Goal: Task Accomplishment & Management: Manage account settings

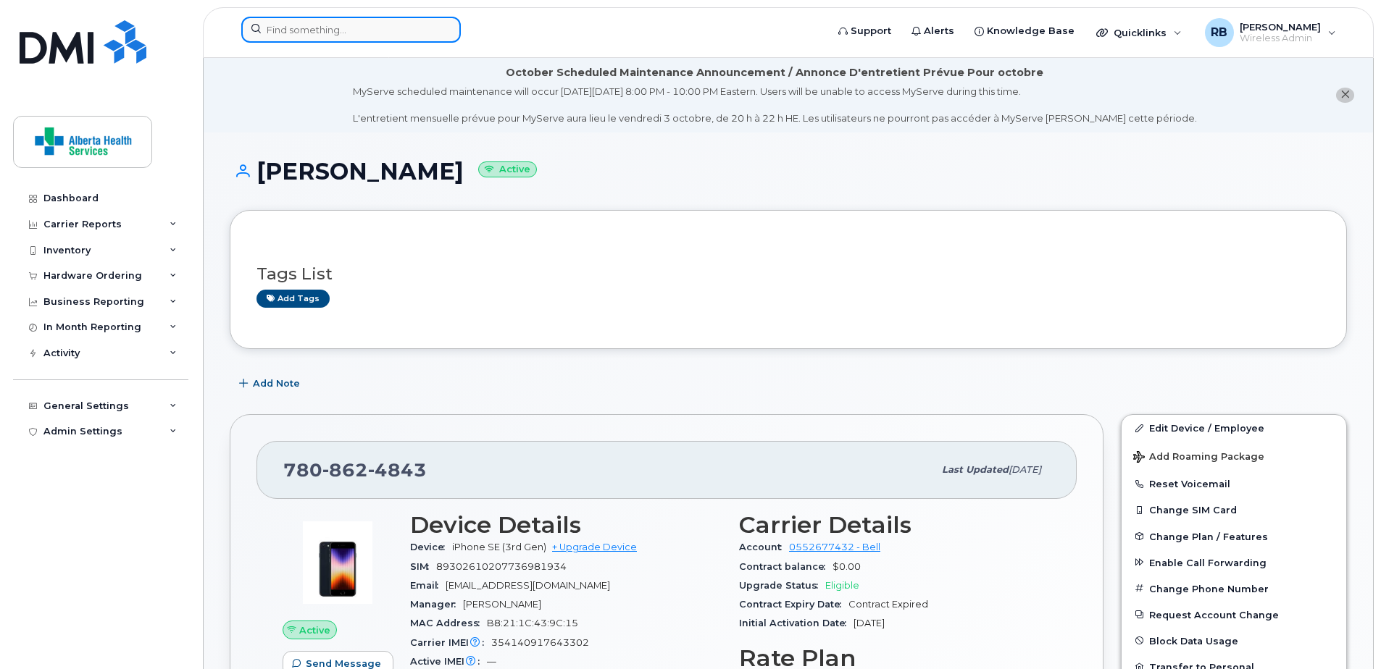
click at [306, 25] on input at bounding box center [350, 30] width 219 height 26
paste input "4036019157"
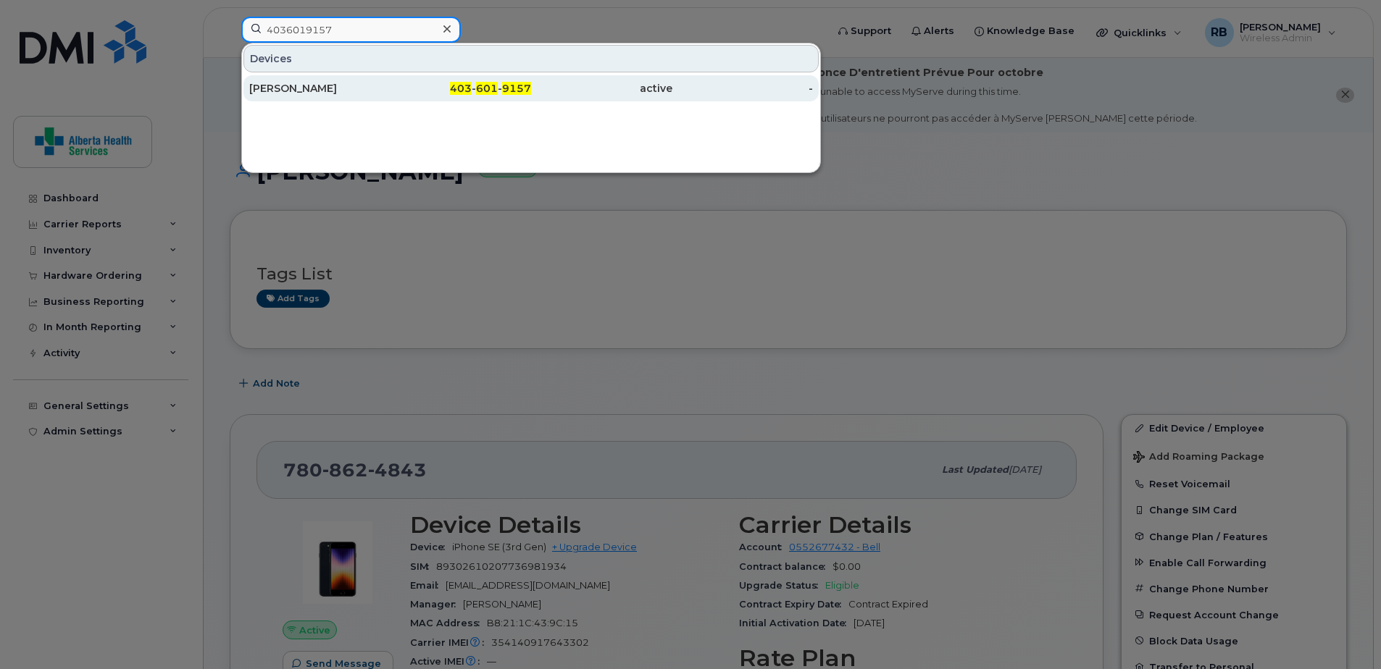
type input "4036019157"
click at [339, 99] on div "Heather Argent" at bounding box center [319, 88] width 141 height 26
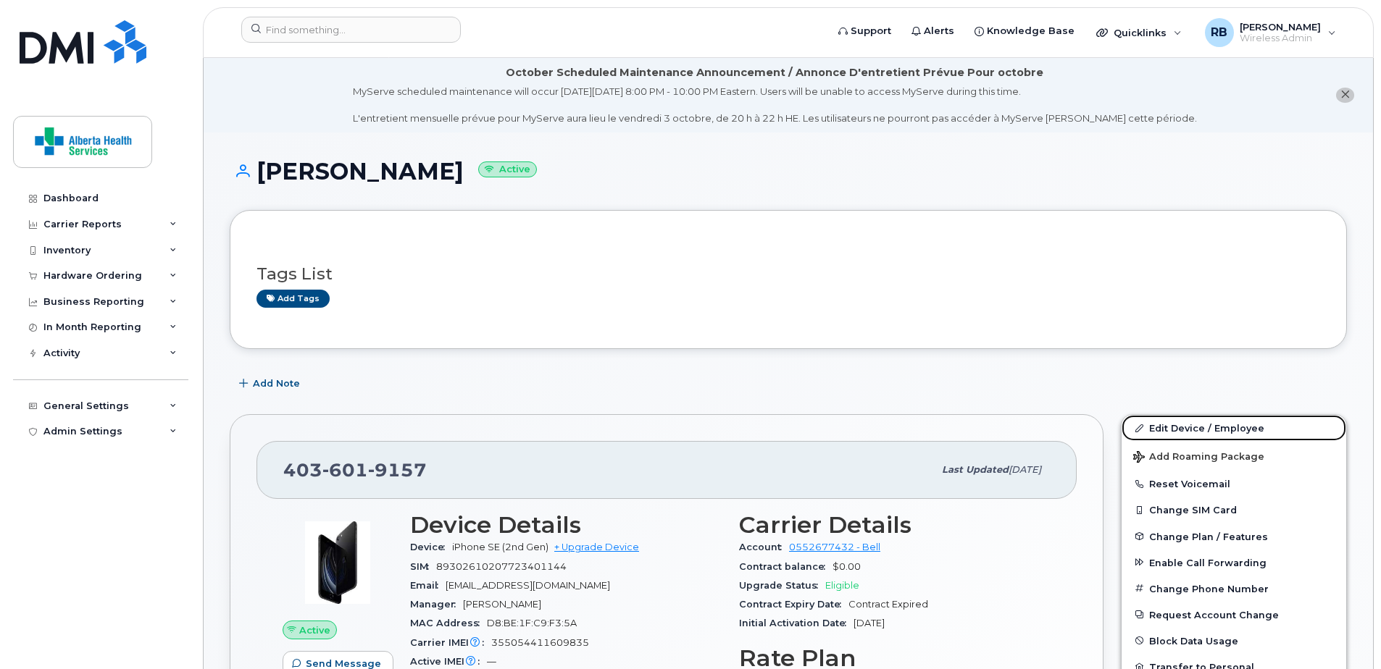
drag, startPoint x: 1205, startPoint y: 432, endPoint x: 737, endPoint y: 439, distance: 468.0
click at [1205, 432] on link "Edit Device / Employee" at bounding box center [1233, 428] width 225 height 26
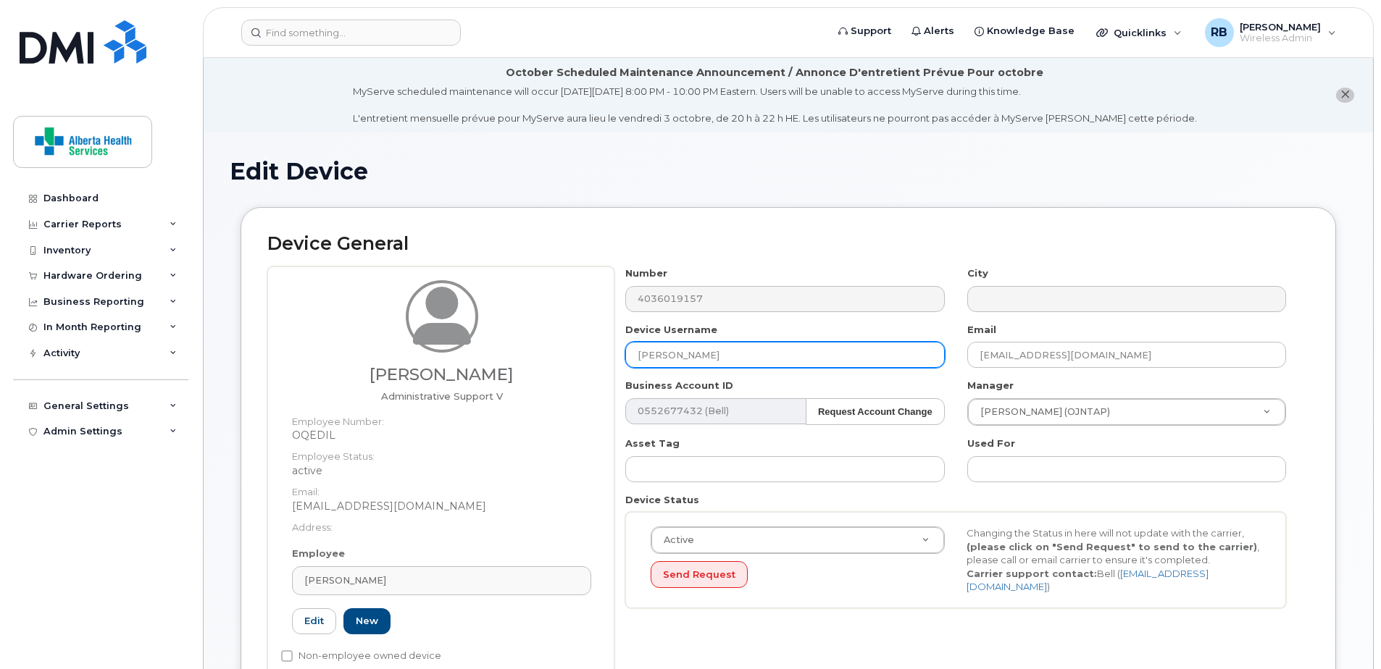
drag, startPoint x: 813, startPoint y: 360, endPoint x: 387, endPoint y: 368, distance: 426.0
click at [397, 372] on div "[PERSON_NAME] Administrative Support V Employee Number: OQEDIL Employee Status:…" at bounding box center [788, 478] width 1042 height 423
paste input "[PERSON_NAME]"
type input "[PERSON_NAME]"
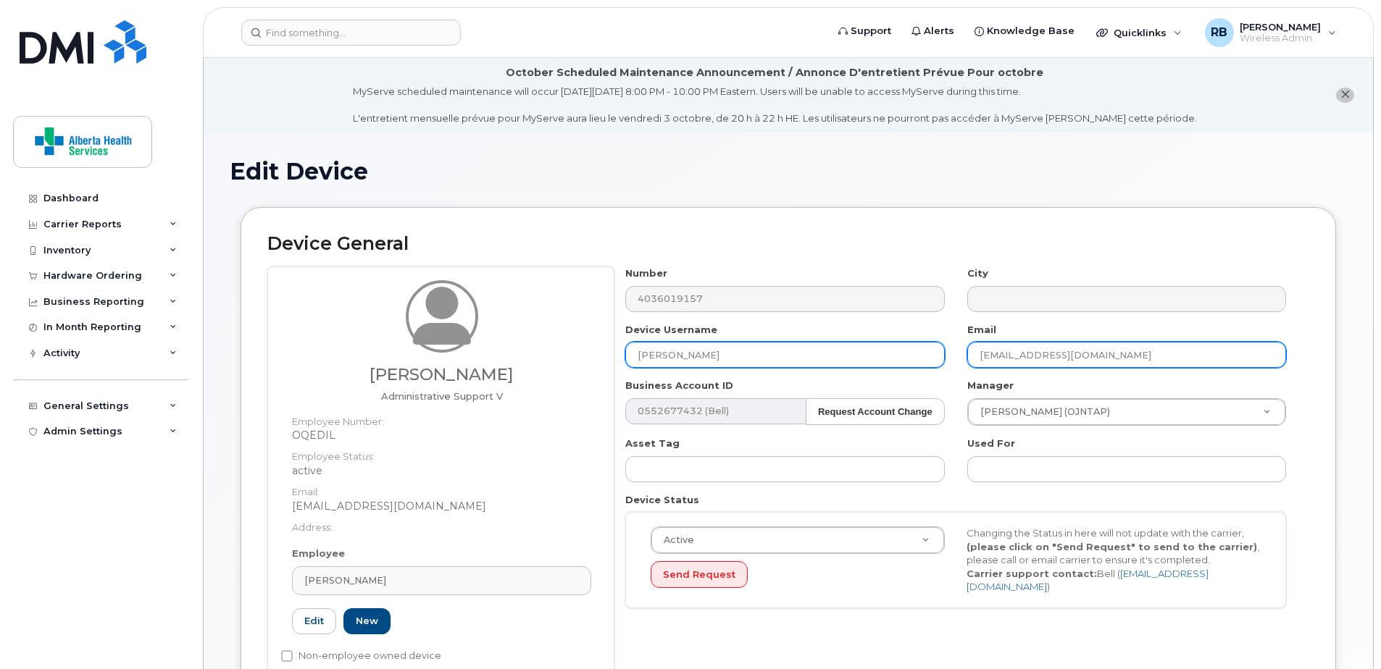
drag, startPoint x: 1194, startPoint y: 358, endPoint x: 802, endPoint y: 356, distance: 391.9
click at [802, 356] on div "Number 4036019157 City Device Username [PERSON_NAME] Email [EMAIL_ADDRESS][DOMA…" at bounding box center [955, 443] width 683 height 353
paste input "[PERSON_NAME].[PERSON_NAME]"
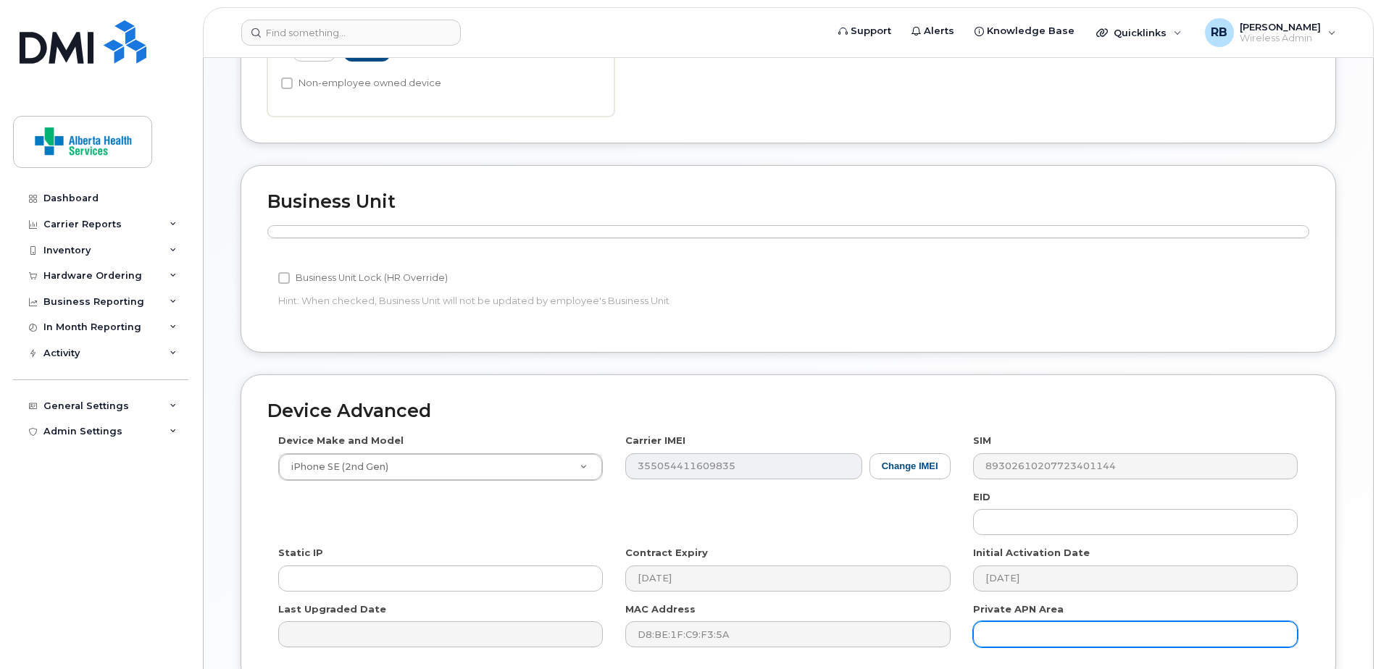
scroll to position [710, 0]
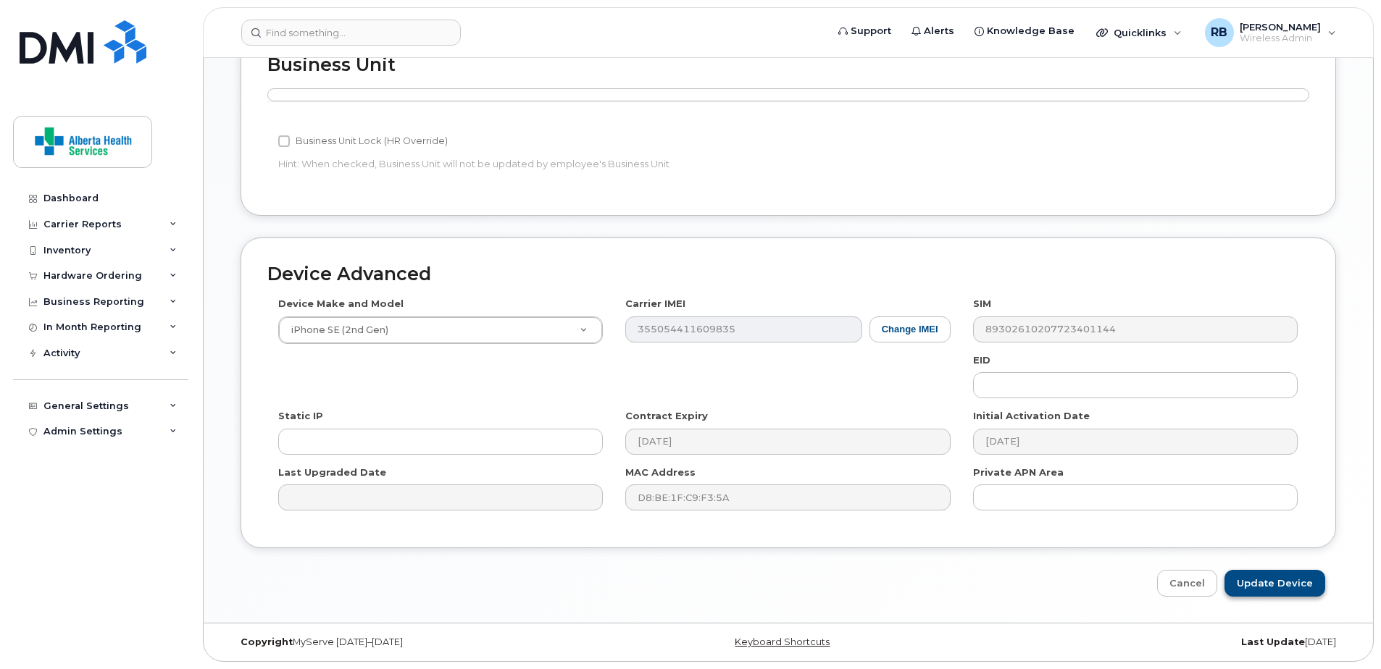
type input "[PERSON_NAME][EMAIL_ADDRESS][PERSON_NAME][DOMAIN_NAME]"
click at [1311, 580] on input "Update Device" at bounding box center [1274, 583] width 101 height 27
type input "Saving..."
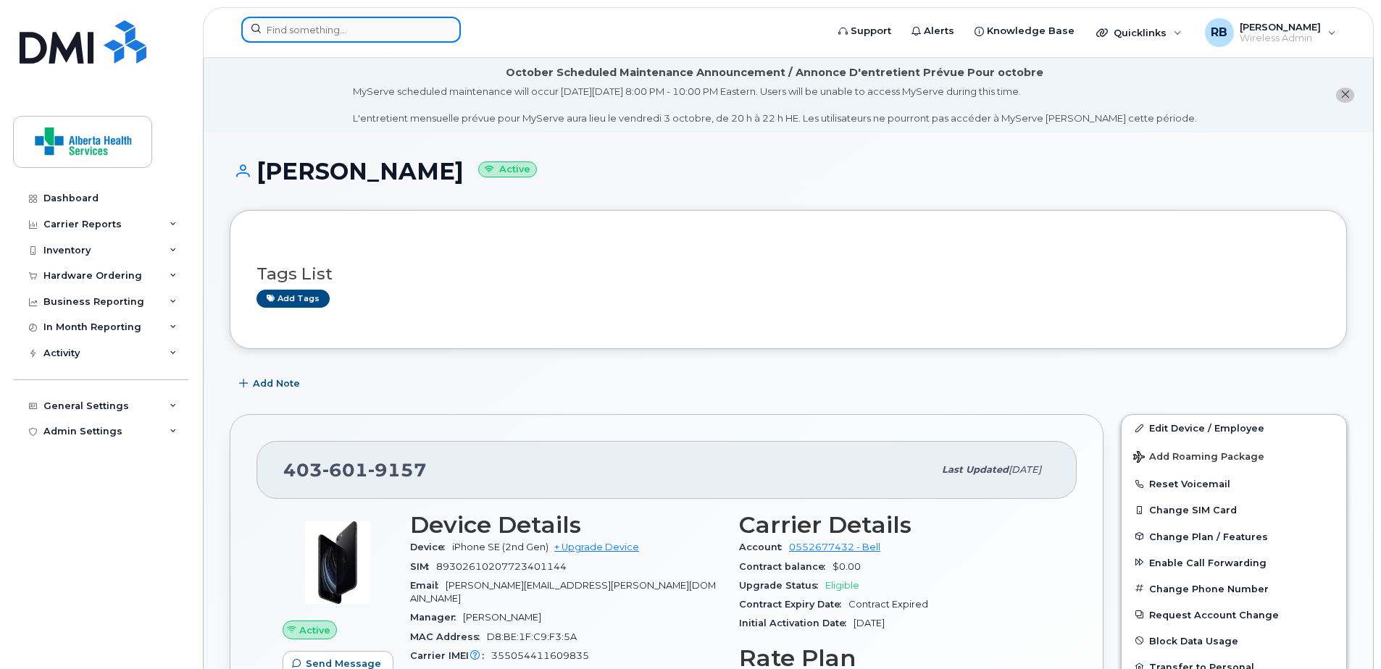
click at [338, 25] on input at bounding box center [350, 30] width 219 height 26
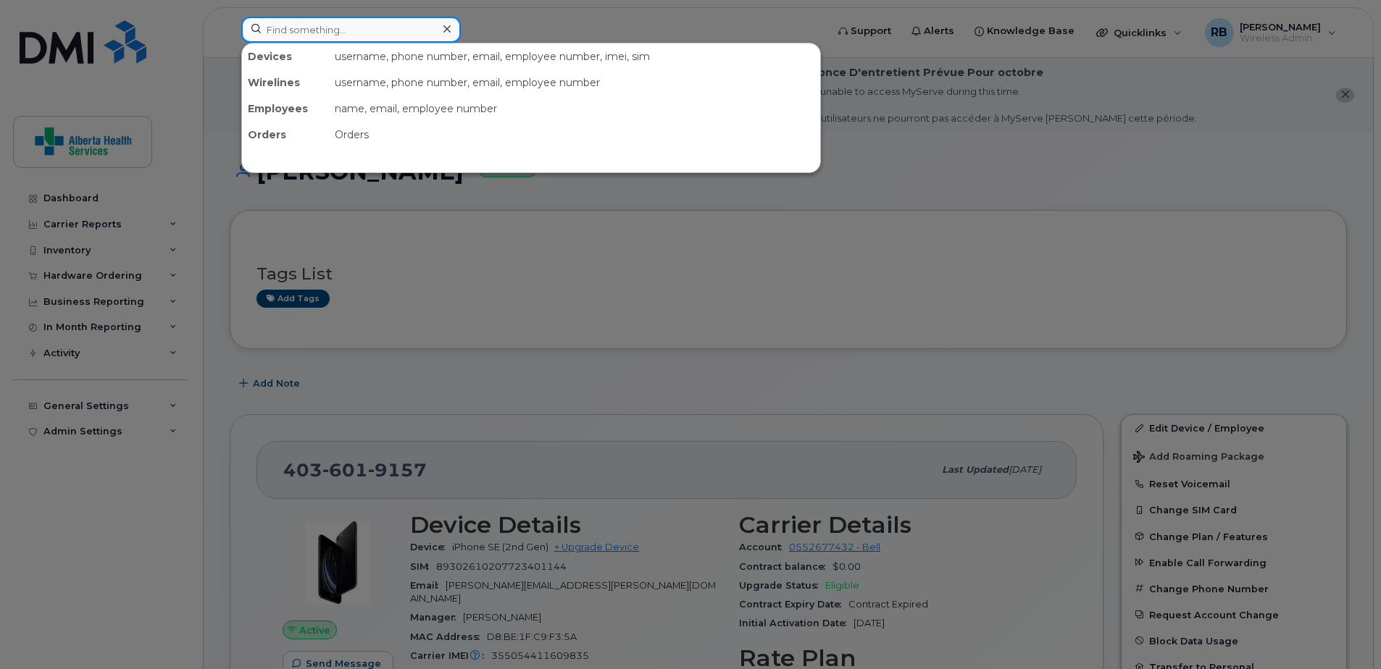
paste input "9057677858"
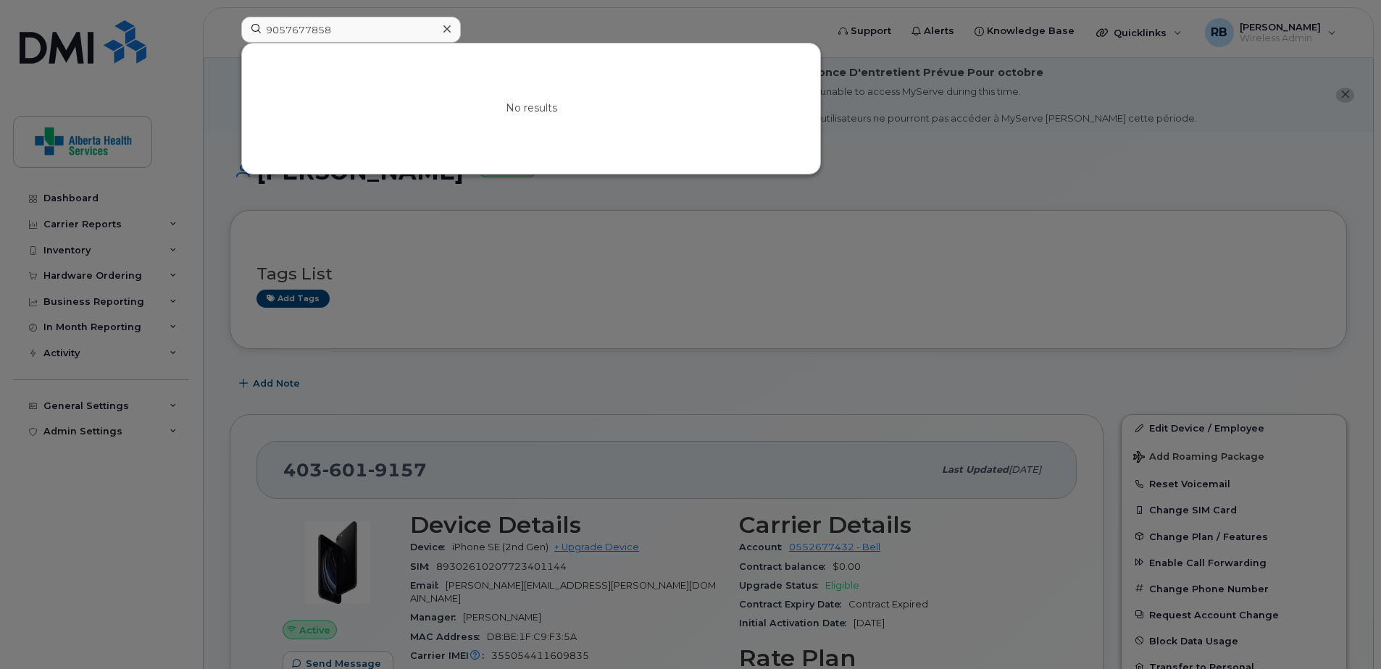
click at [723, 255] on div at bounding box center [690, 334] width 1381 height 669
drag, startPoint x: 361, startPoint y: 30, endPoint x: 172, endPoint y: 17, distance: 188.7
click at [230, 17] on div "9057677858 No results" at bounding box center [529, 33] width 598 height 32
paste input "780-715-8785"
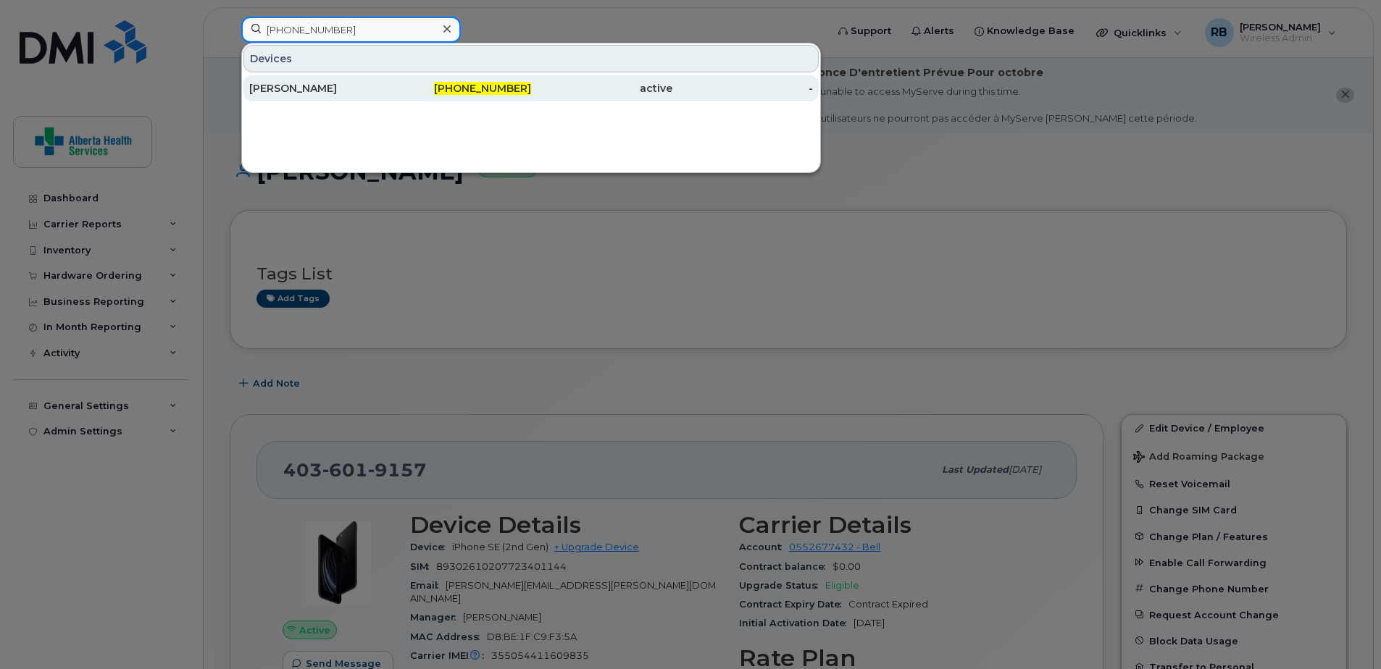
type input "780-715-8785"
click at [354, 85] on div "Nebiyat Gebregziabher" at bounding box center [319, 88] width 141 height 14
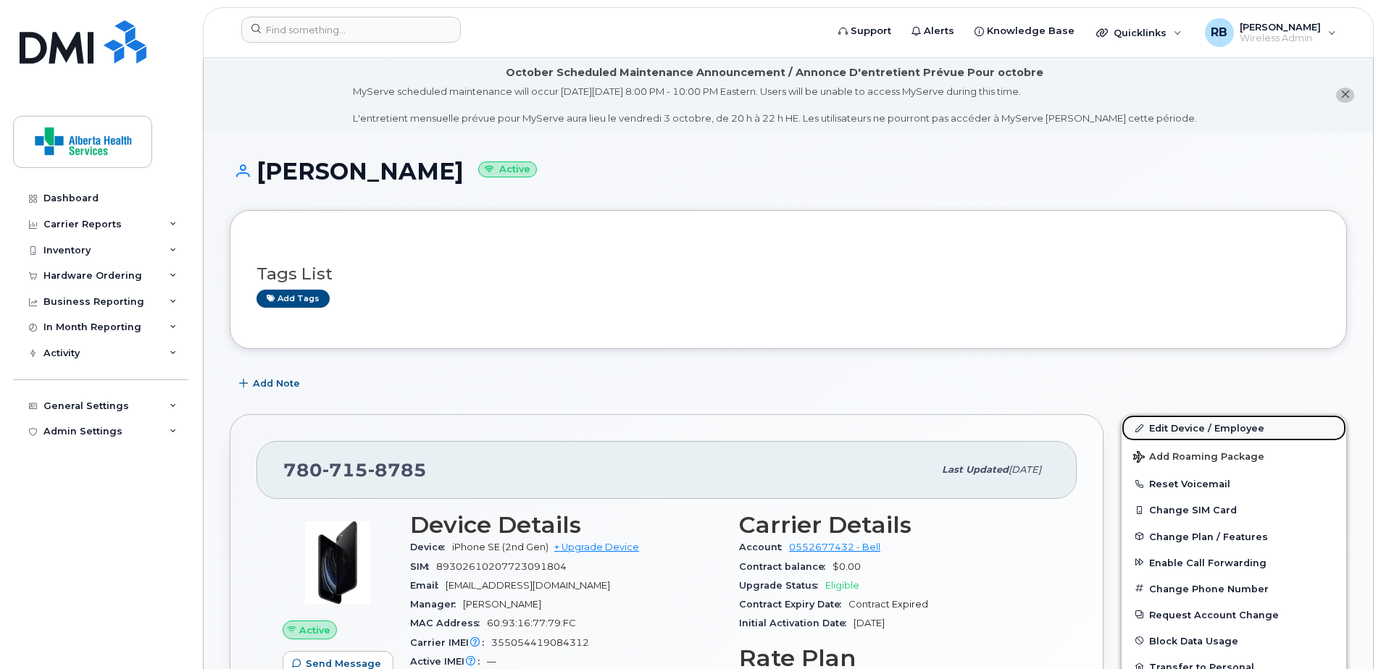
click at [1202, 430] on link "Edit Device / Employee" at bounding box center [1233, 428] width 225 height 26
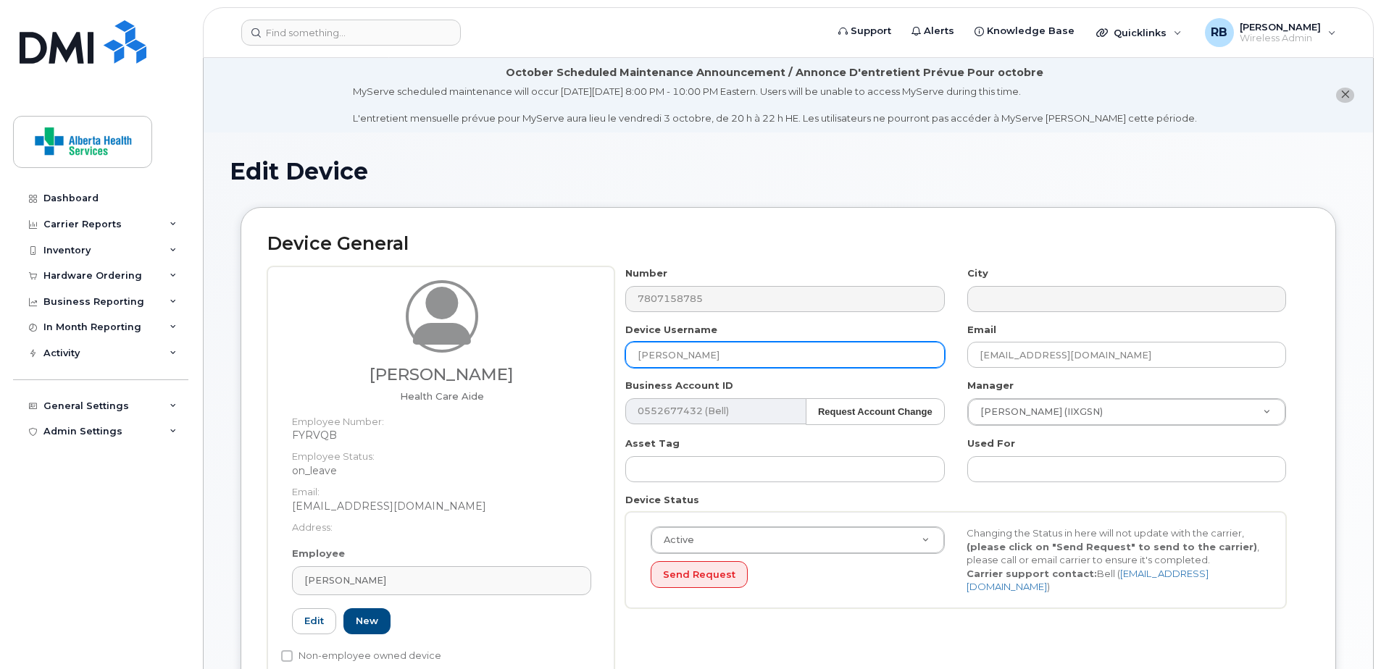
drag, startPoint x: 795, startPoint y: 349, endPoint x: 440, endPoint y: 327, distance: 356.3
click at [443, 330] on div "Nebiyat Gebregziabher Health Care Aide Employee Number: FYRVQB Employee Status:…" at bounding box center [788, 478] width 1042 height 423
paste input "[PERSON_NAME]"
type input "[PERSON_NAME]"
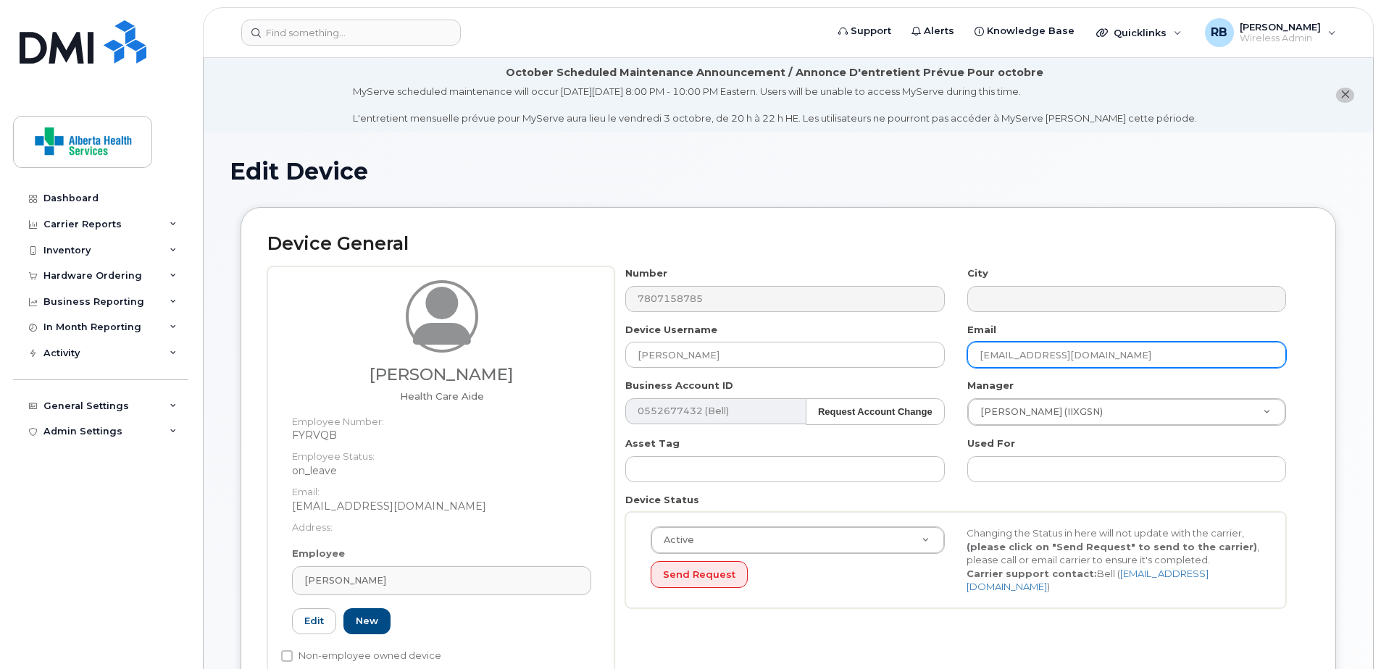
drag, startPoint x: 1222, startPoint y: 356, endPoint x: 855, endPoint y: 331, distance: 368.1
click at [855, 331] on div "Number 7807158785 City Device Username Chantel Barnes Email Nebiyat.Gebregziabh…" at bounding box center [955, 443] width 683 height 353
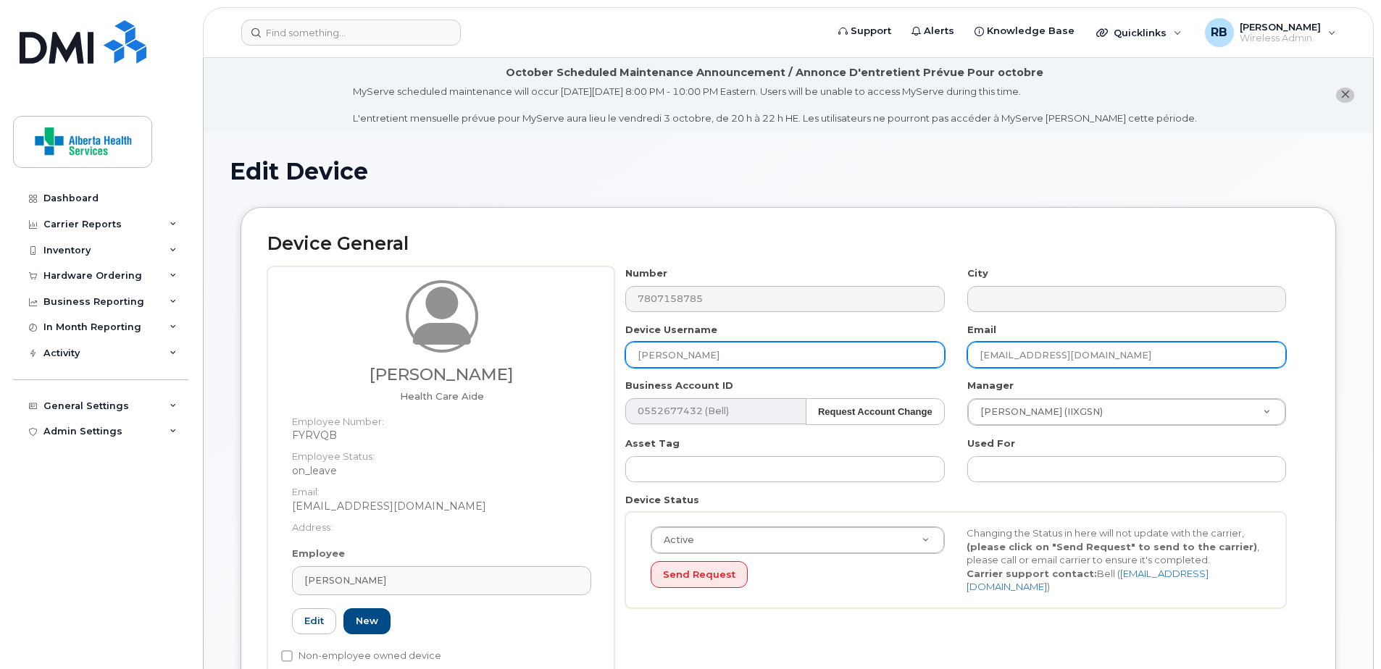
paste input "Chantel.Barnes"
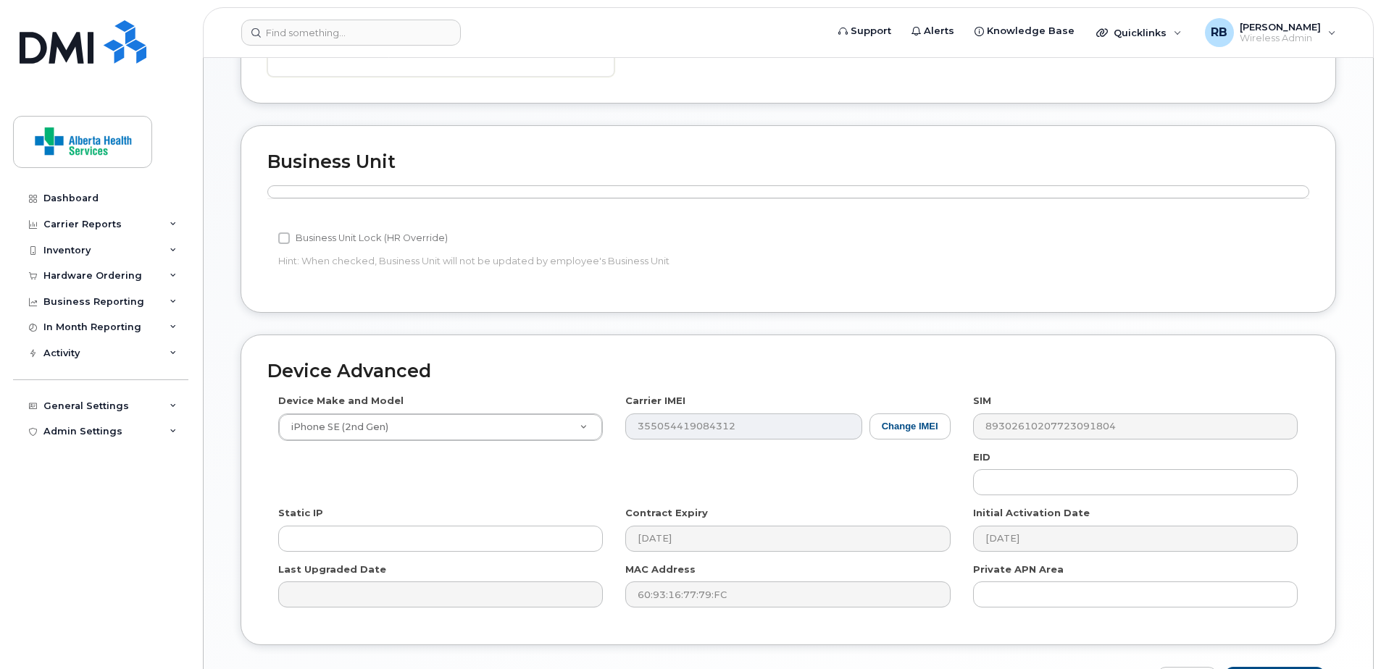
scroll to position [710, 0]
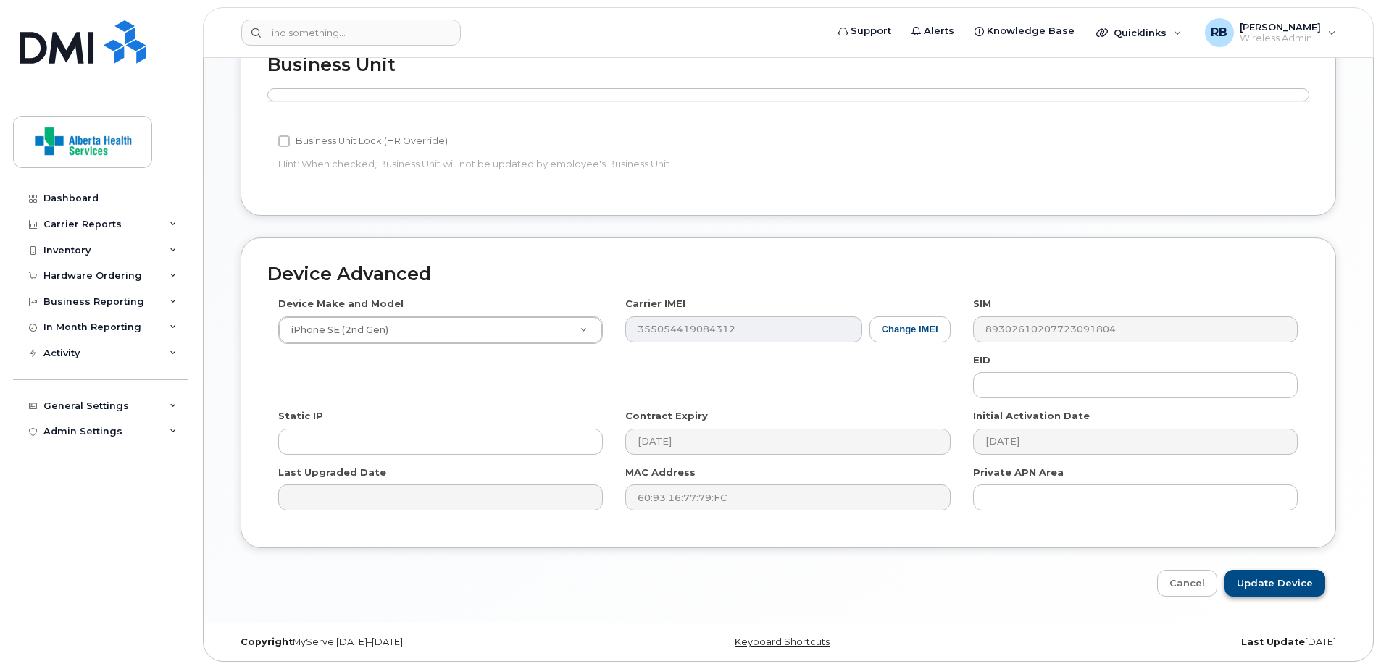
type input "Chantel.Barnes@assistedlivingalberta.ca"
click at [1288, 583] on input "Update Device" at bounding box center [1274, 583] width 101 height 27
type input "Saving..."
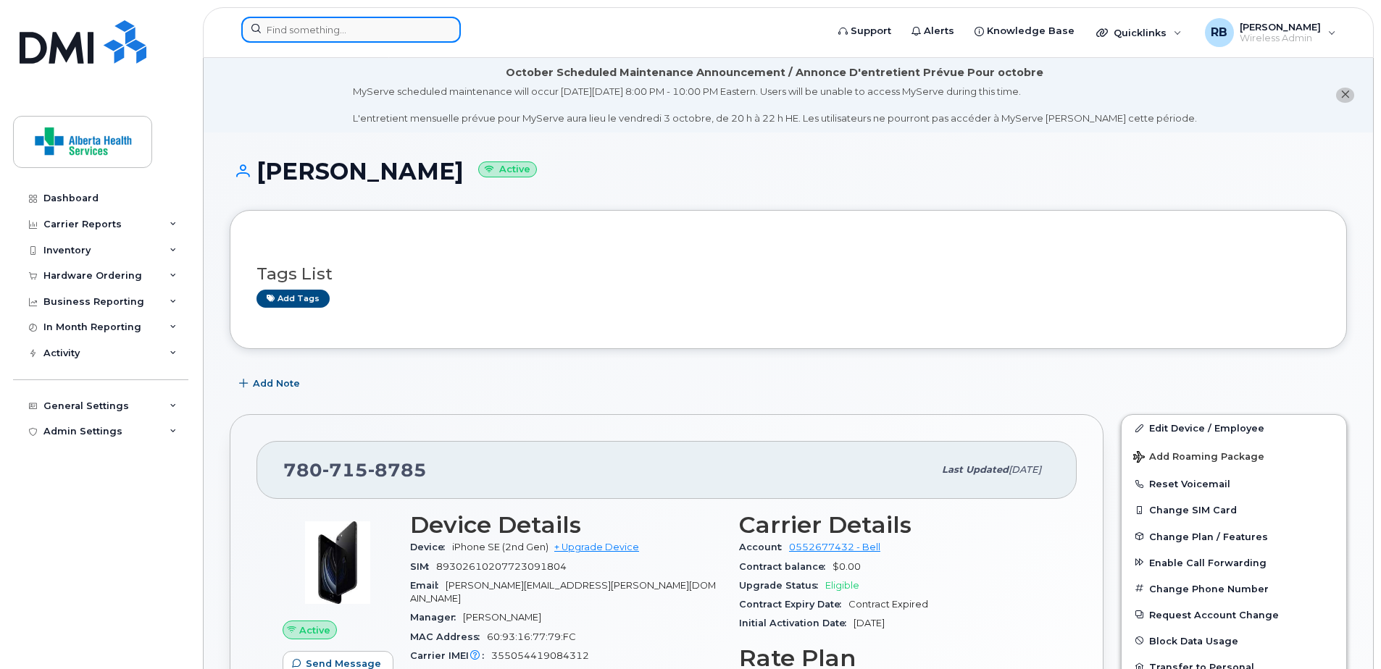
click at [303, 32] on input at bounding box center [350, 30] width 219 height 26
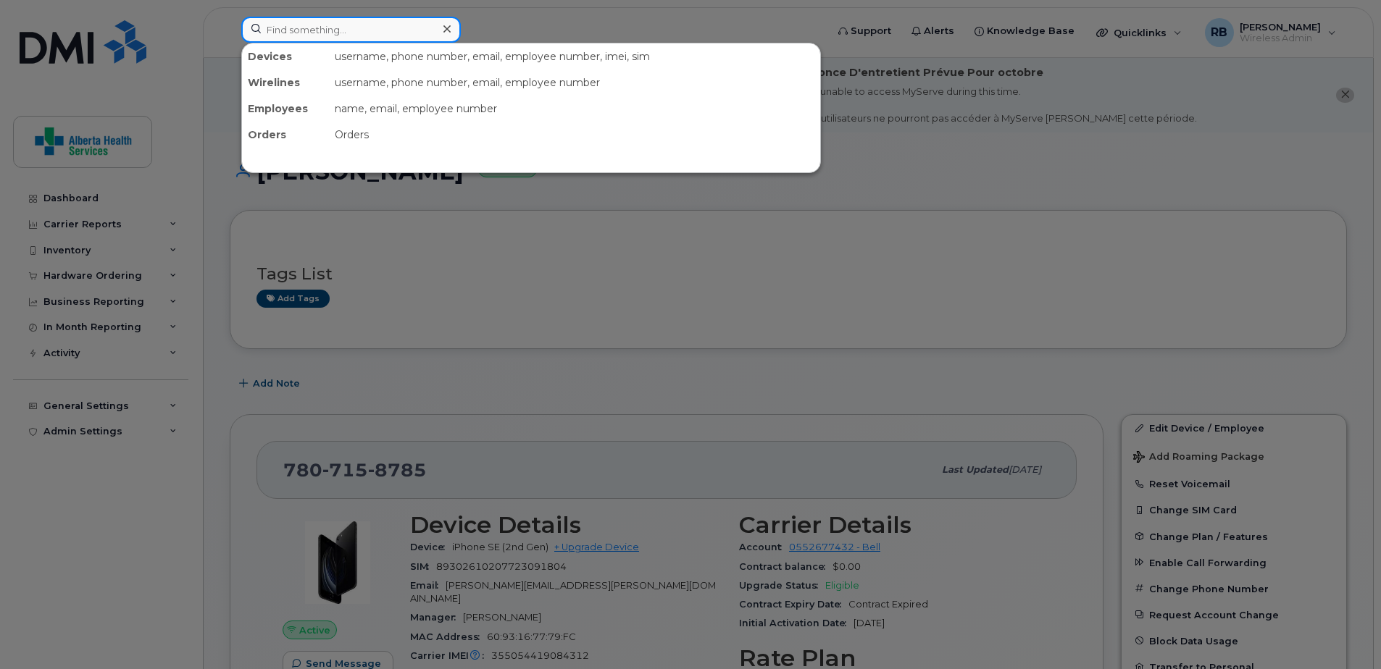
paste input "[PERSON_NAME]"
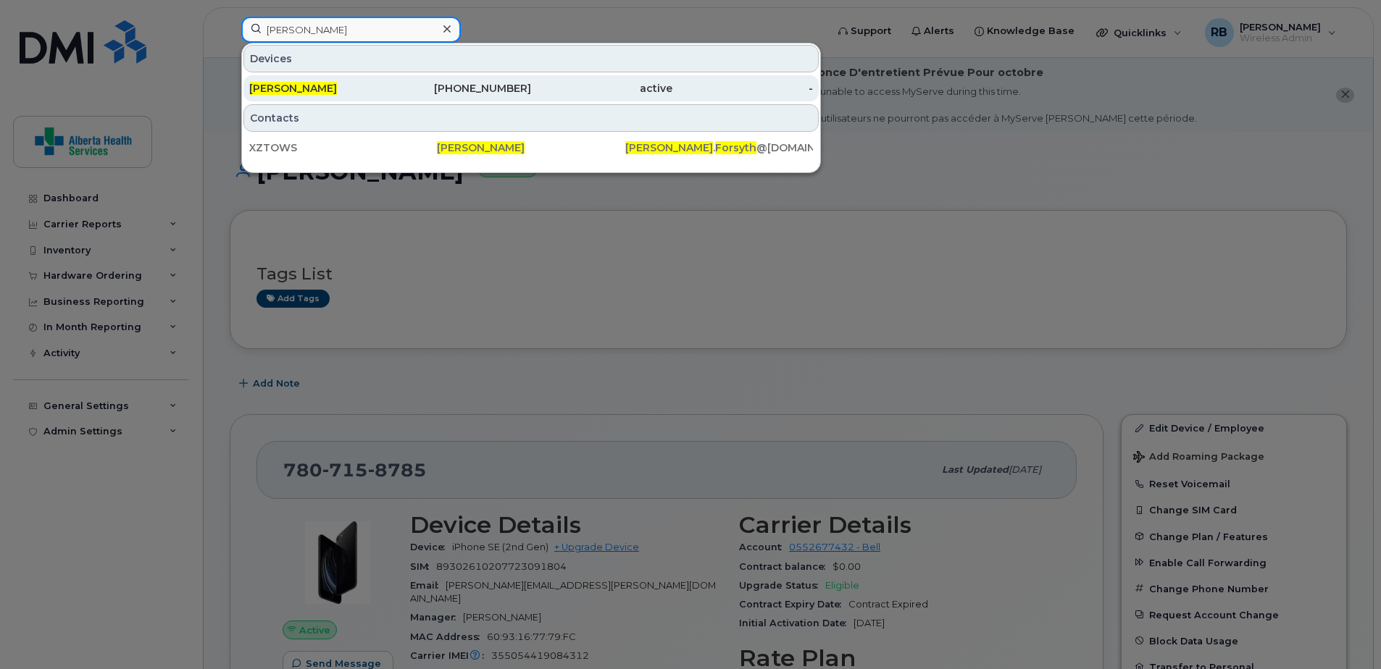
type input "[PERSON_NAME]"
click at [403, 92] on div "[PHONE_NUMBER]" at bounding box center [460, 88] width 141 height 14
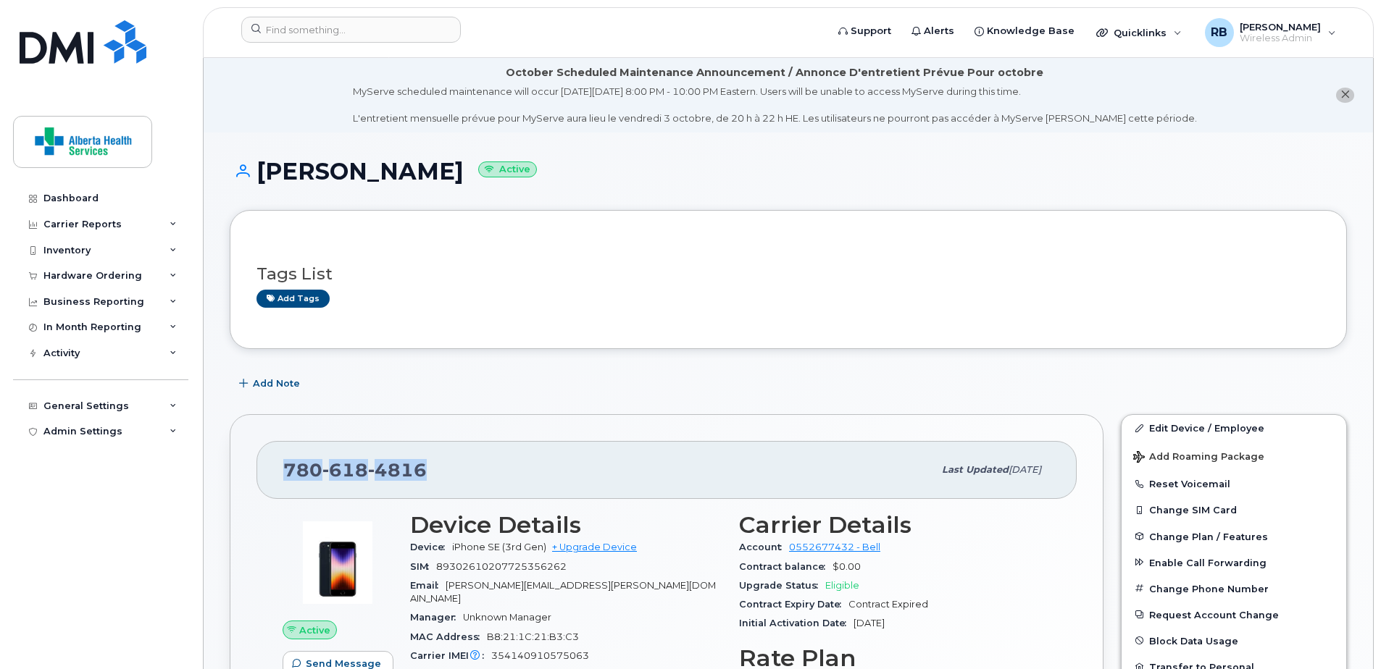
drag, startPoint x: 431, startPoint y: 465, endPoint x: 259, endPoint y: 472, distance: 171.8
click at [259, 472] on div "[PHONE_NUMBER] Last updated [DATE]" at bounding box center [666, 470] width 820 height 58
copy span "[PHONE_NUMBER]"
